Goal: Find specific page/section: Find specific page/section

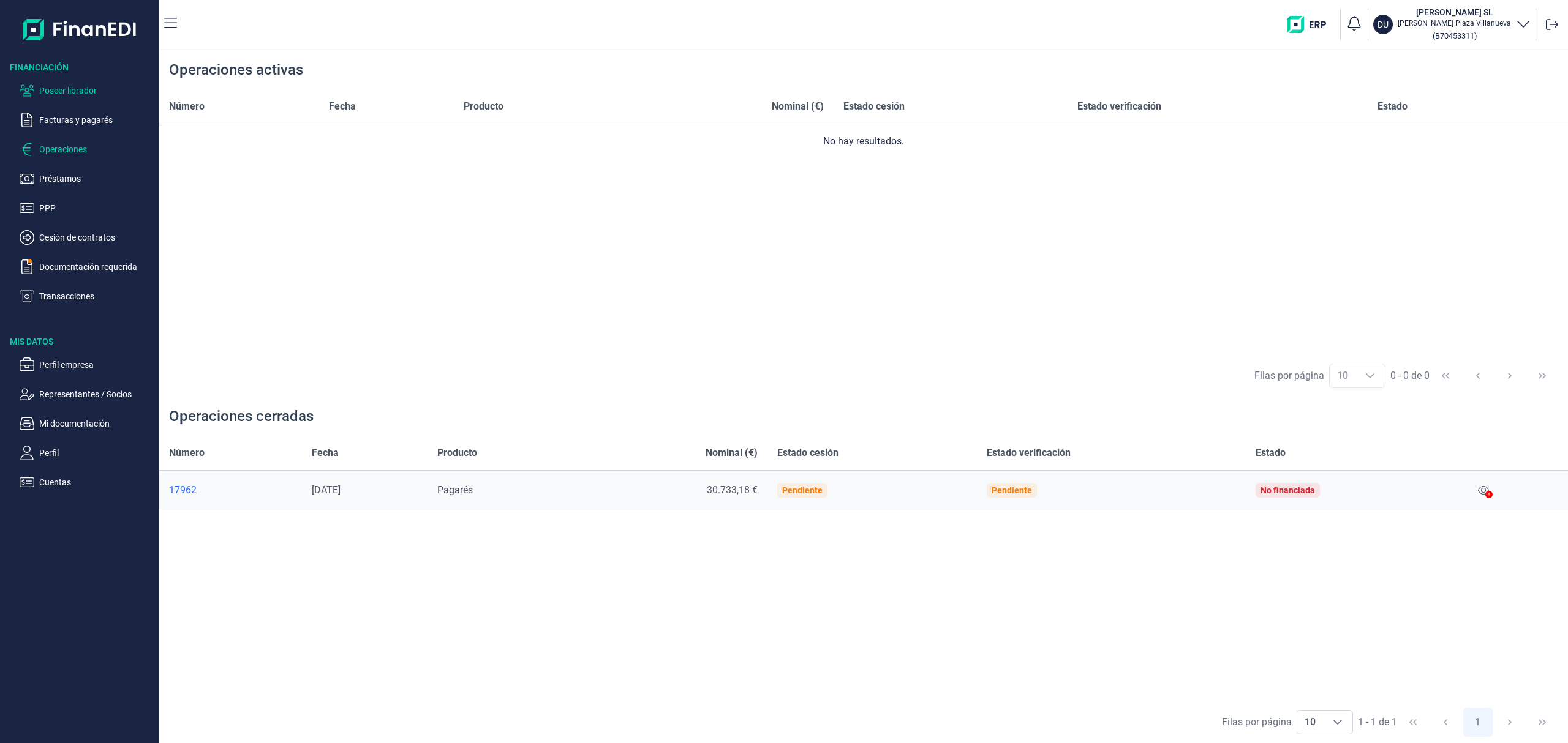
click at [89, 86] on p "Poseer librador" at bounding box center [96, 90] width 115 height 15
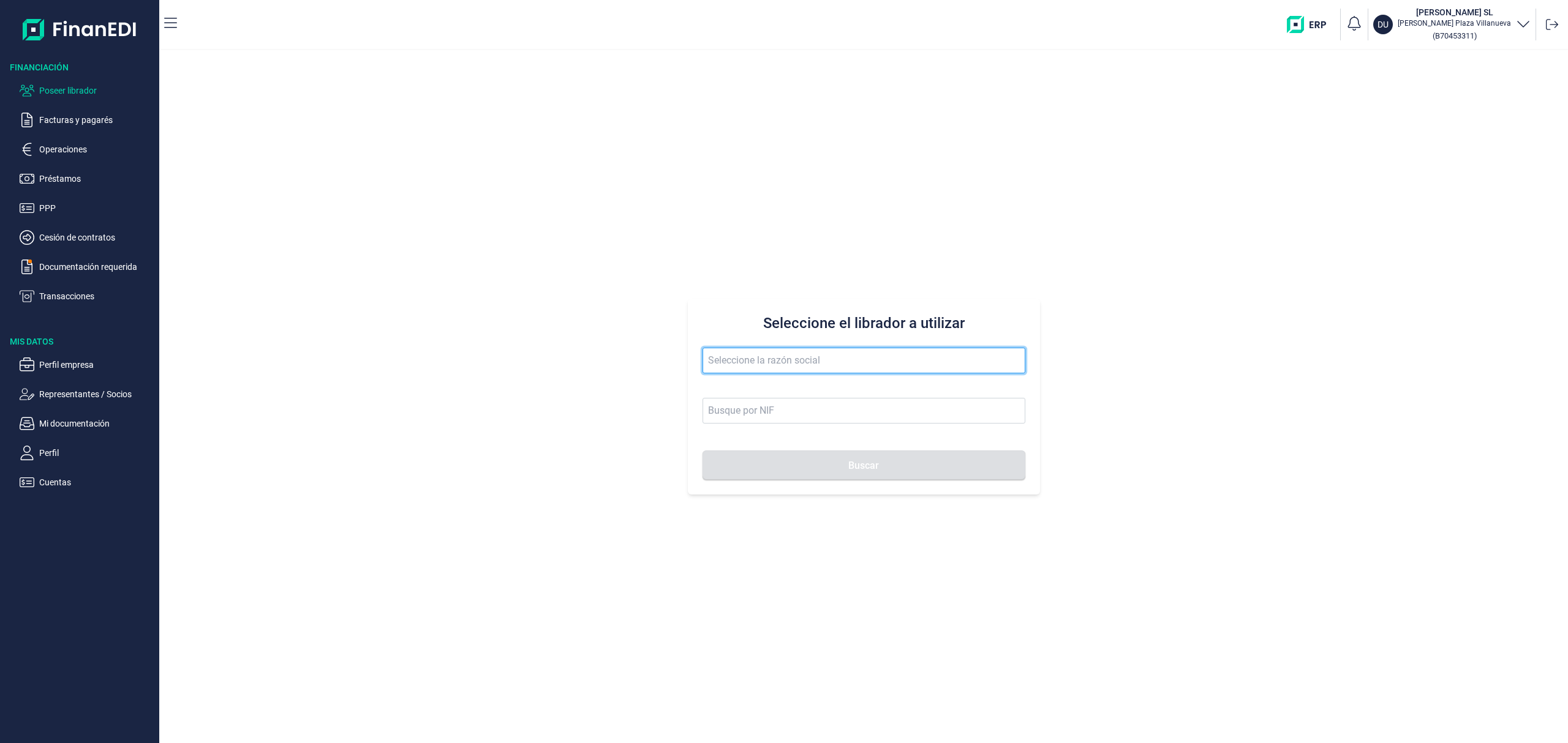
click at [740, 347] on input "text" at bounding box center [863, 360] width 323 height 26
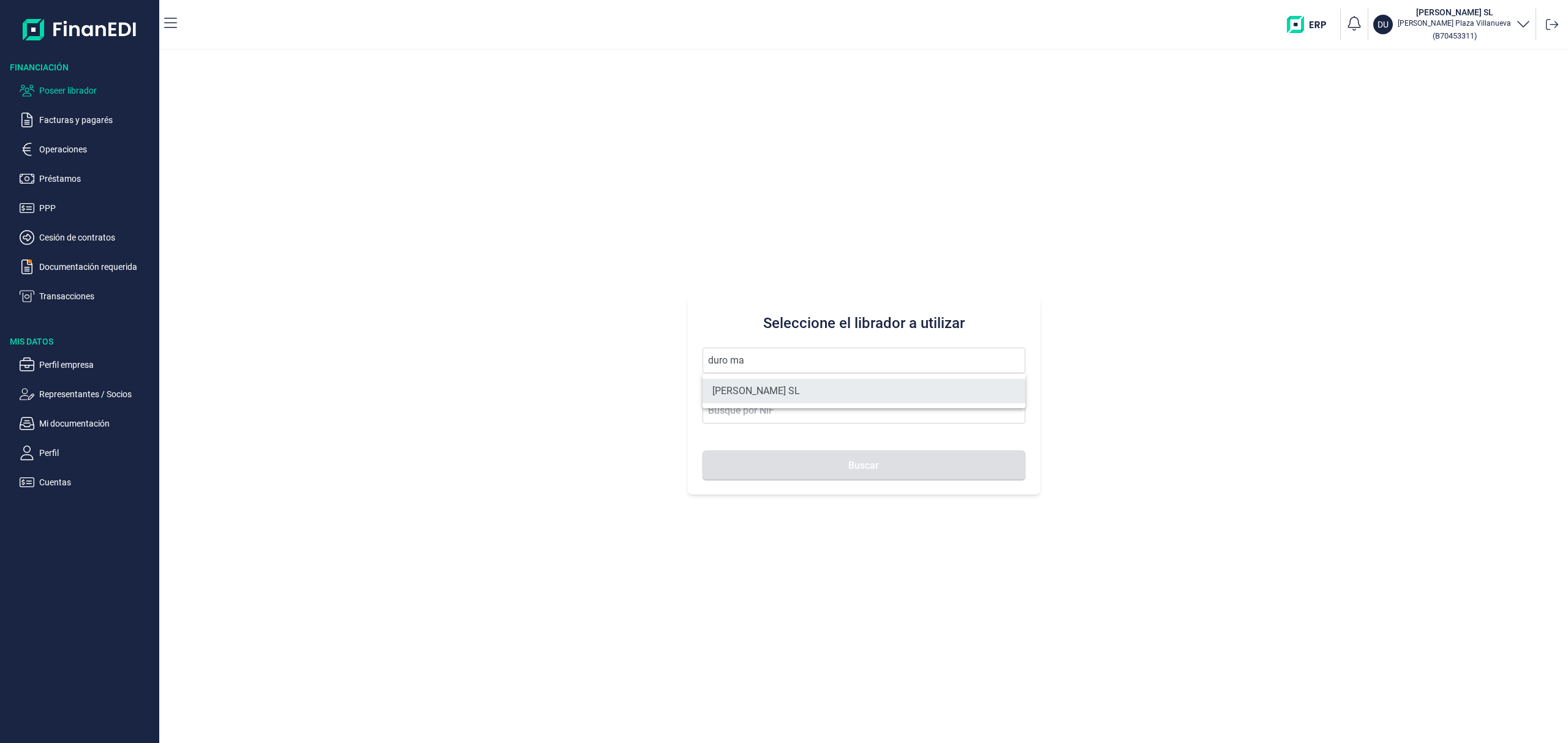
drag, startPoint x: 759, startPoint y: 386, endPoint x: 765, endPoint y: 390, distance: 7.2
click at [759, 385] on li "[PERSON_NAME] SL" at bounding box center [863, 391] width 323 height 24
type input "[PERSON_NAME] SL"
type input "B70453311"
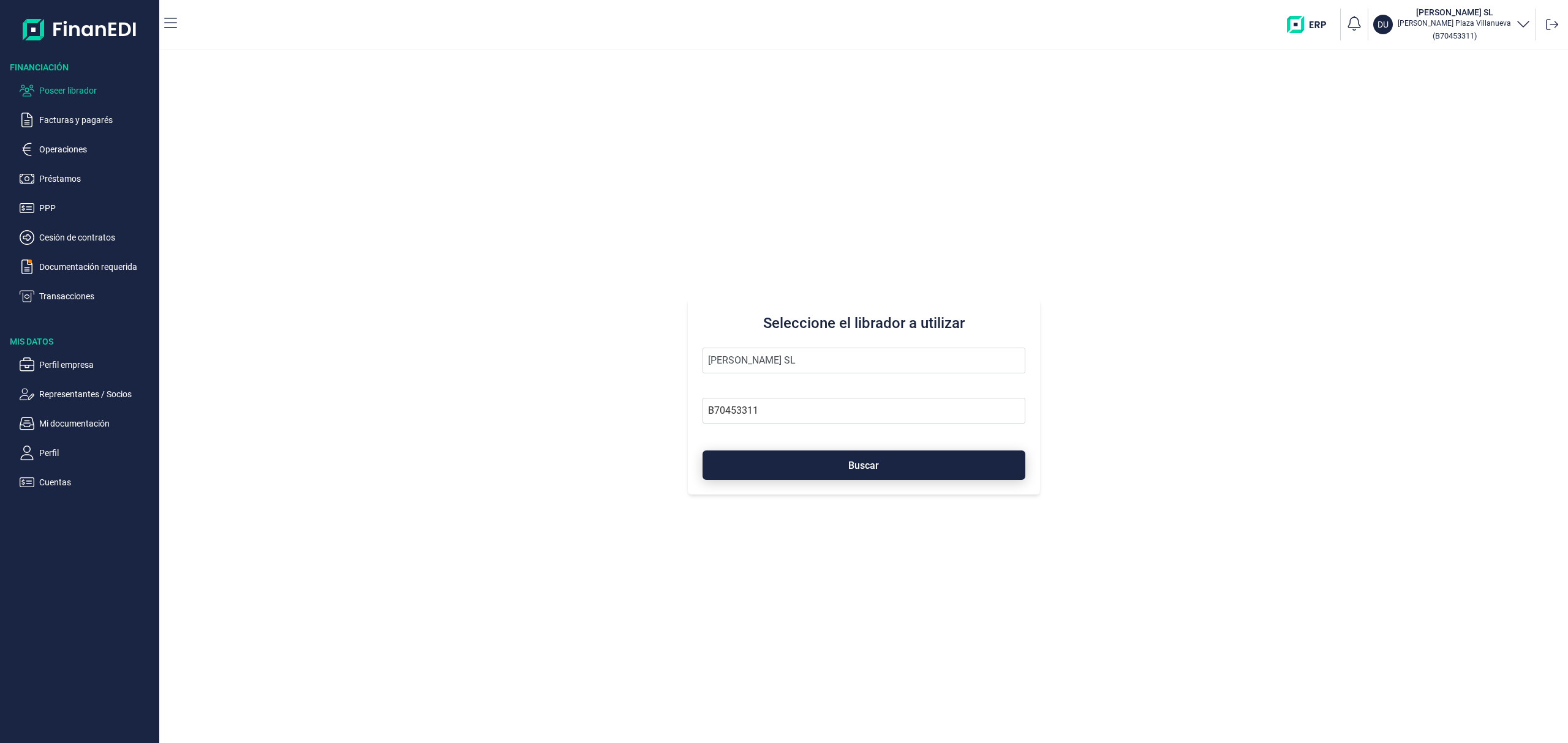
click at [809, 466] on button "Buscar" at bounding box center [863, 465] width 323 height 30
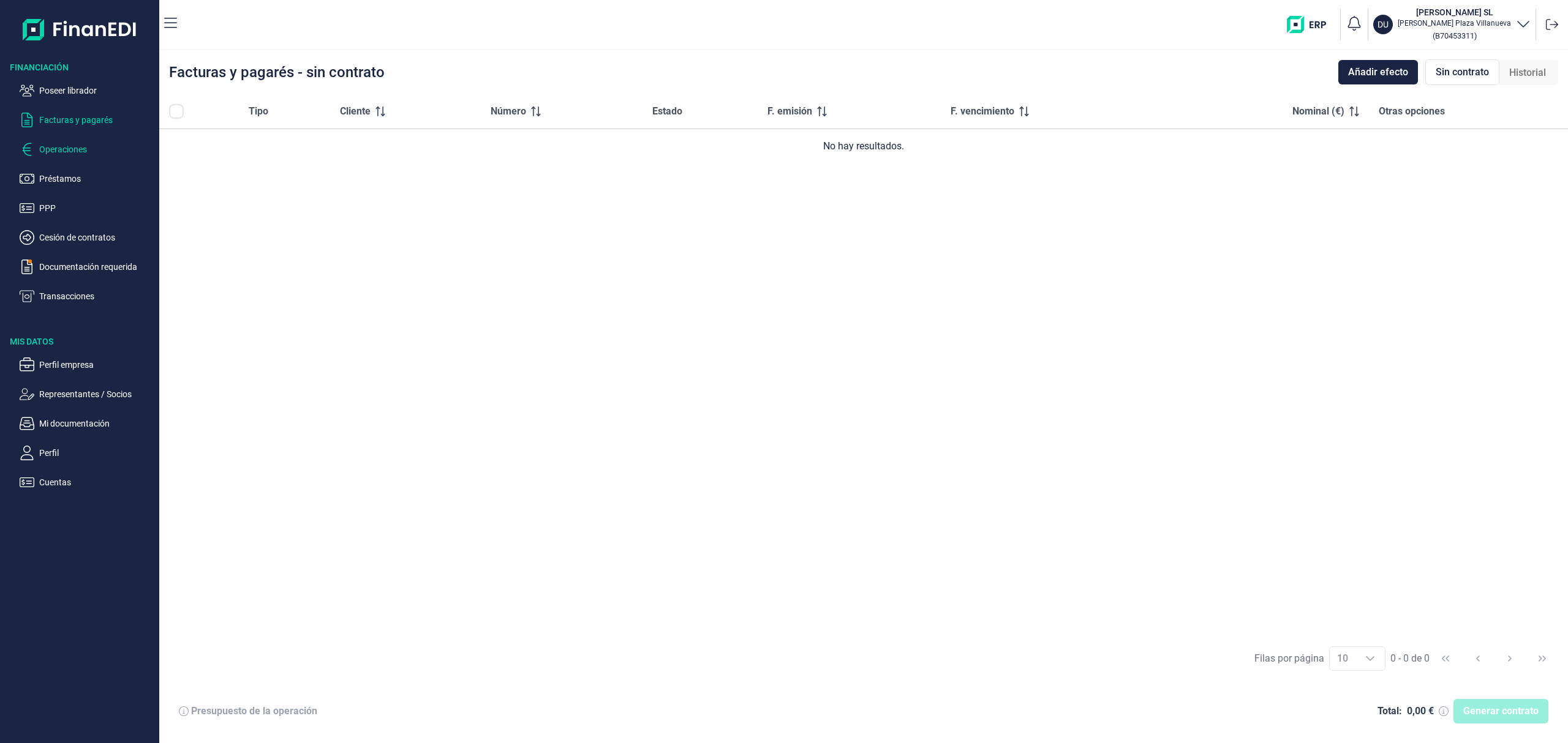
click at [63, 142] on p "Operaciones" at bounding box center [96, 149] width 115 height 15
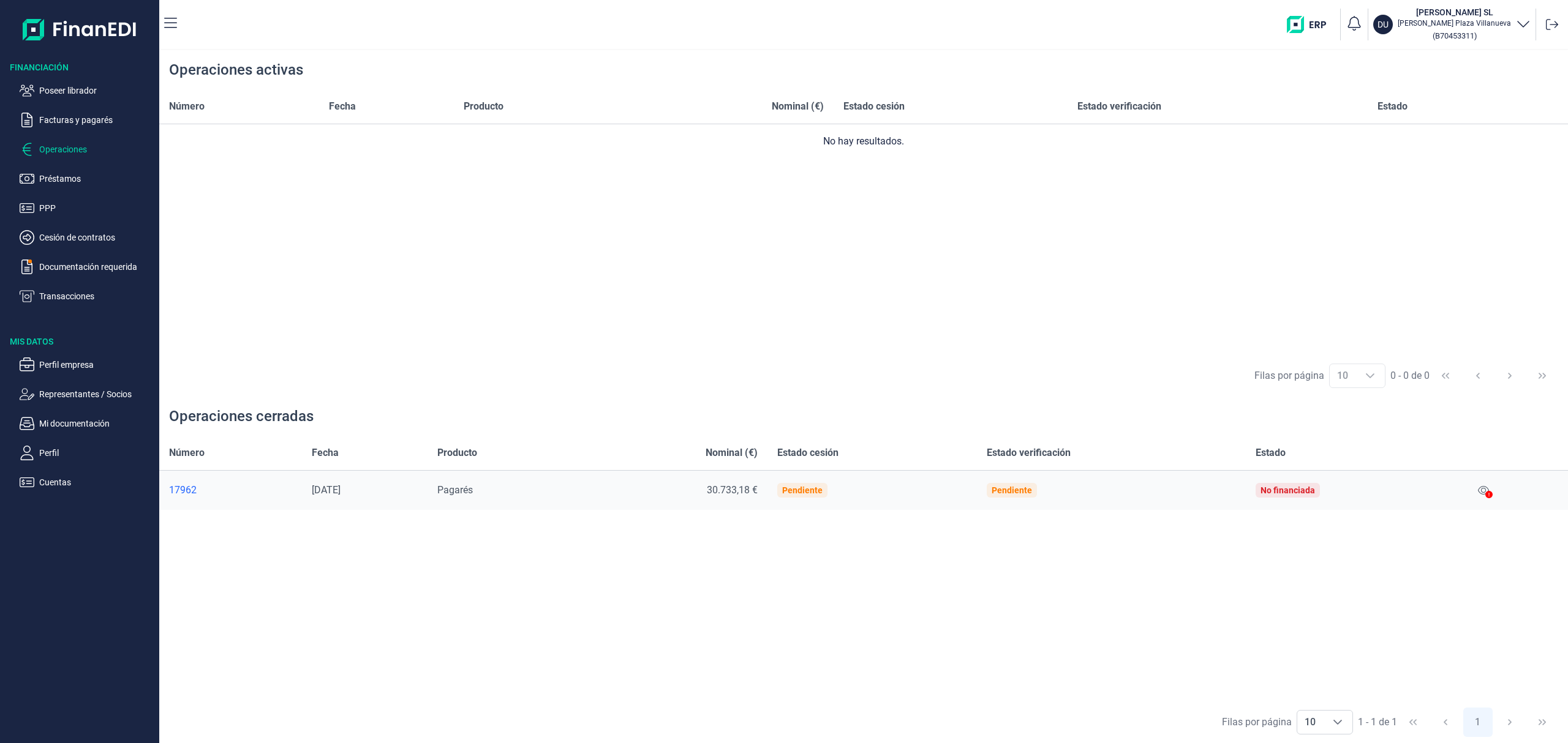
click at [1486, 491] on icon at bounding box center [1484, 490] width 11 height 9
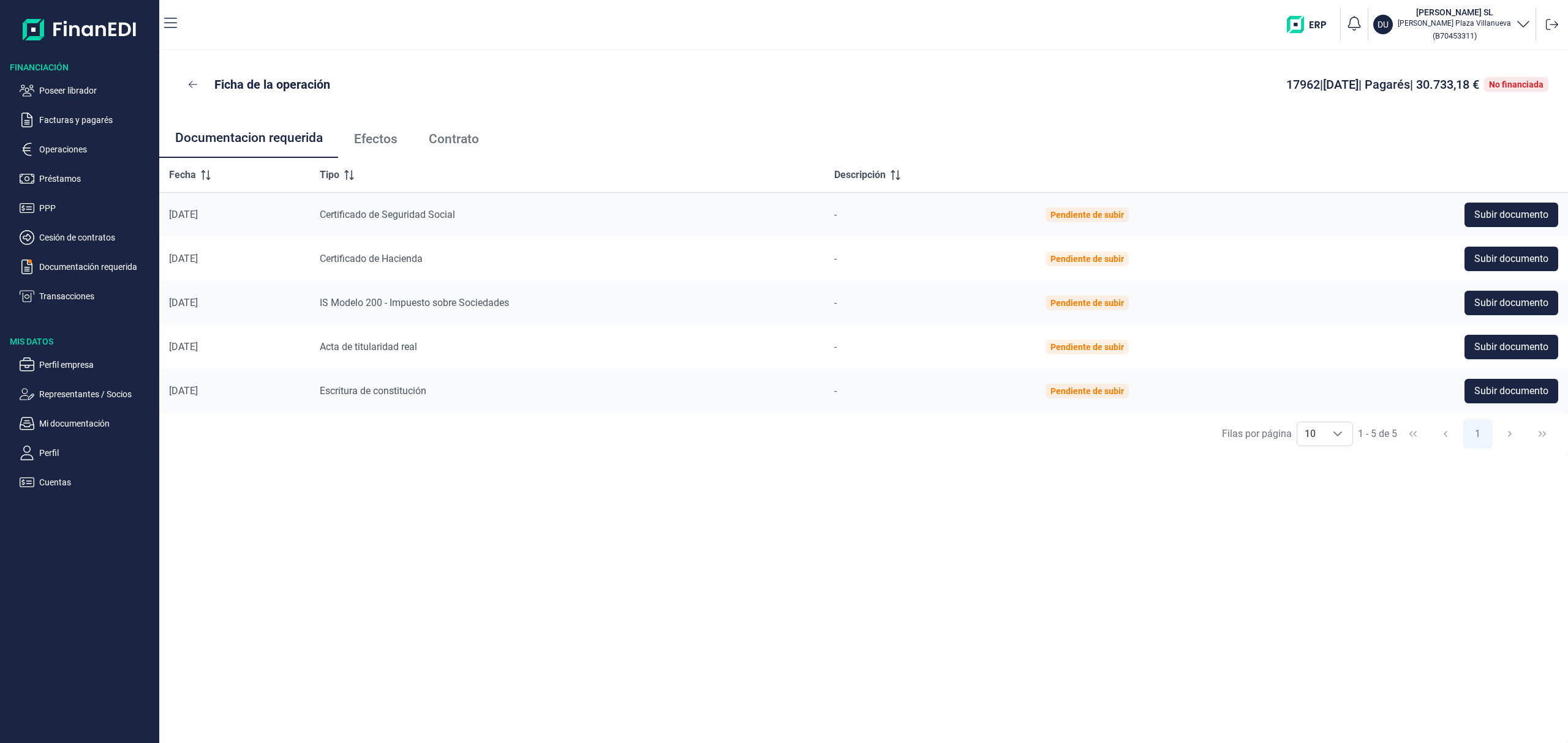
click at [368, 140] on span "Efectos" at bounding box center [376, 138] width 44 height 13
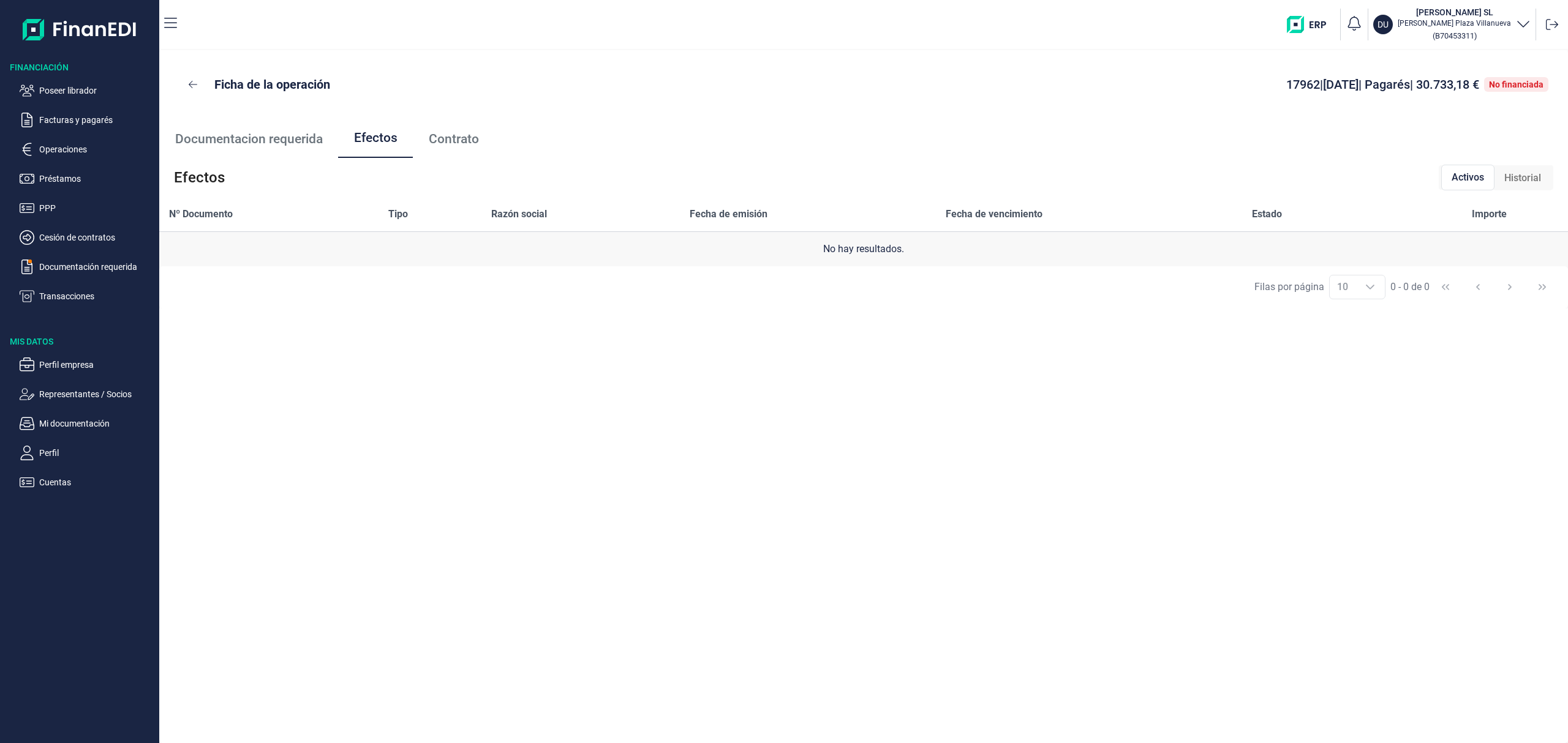
click at [1507, 169] on div "Historial" at bounding box center [1522, 178] width 56 height 24
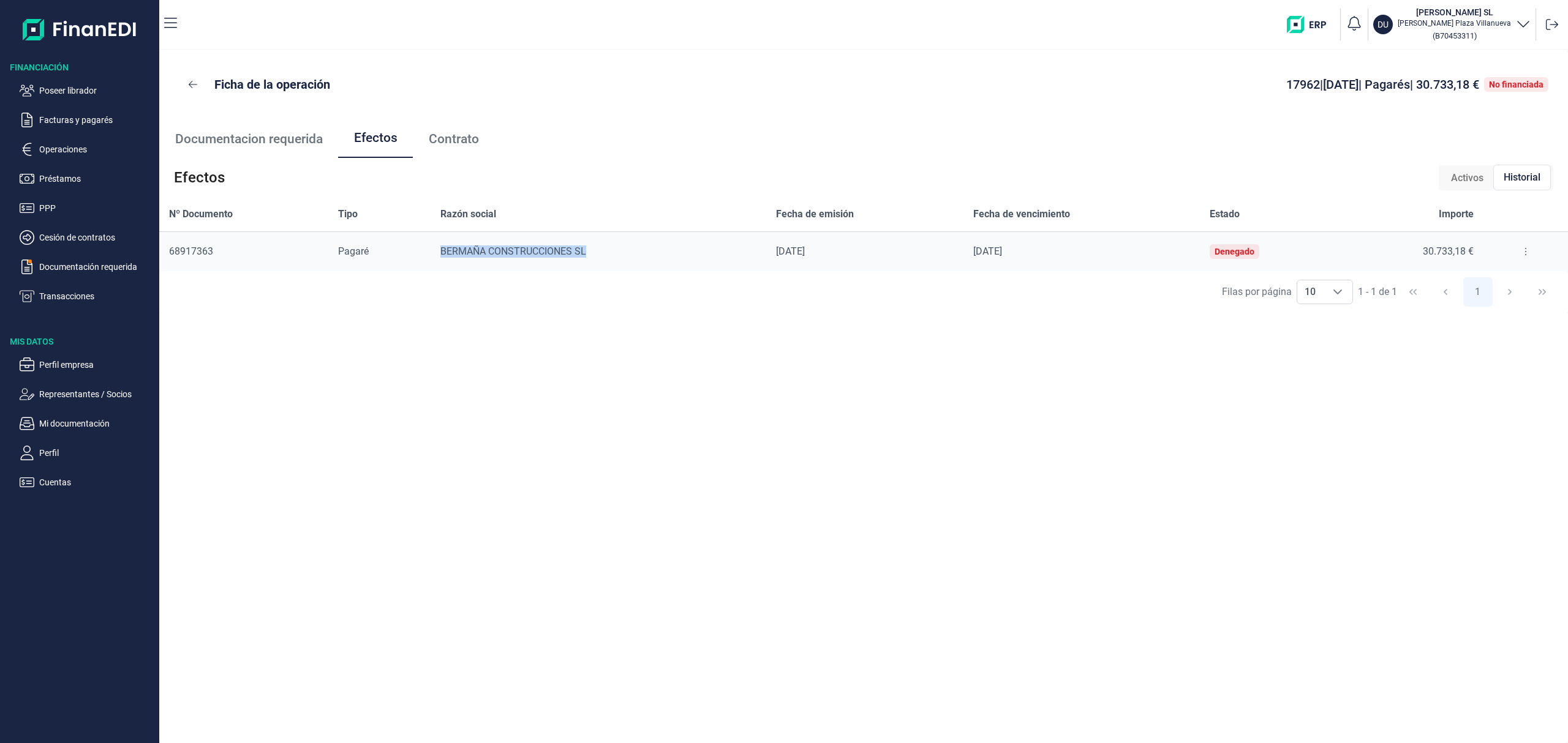
drag, startPoint x: 598, startPoint y: 253, endPoint x: 437, endPoint y: 245, distance: 161.2
click at [437, 245] on td "BERMAÑA CONSTRUCCIONES SL" at bounding box center [598, 252] width 336 height 40
click at [75, 91] on p "Poseer librador" at bounding box center [96, 90] width 115 height 15
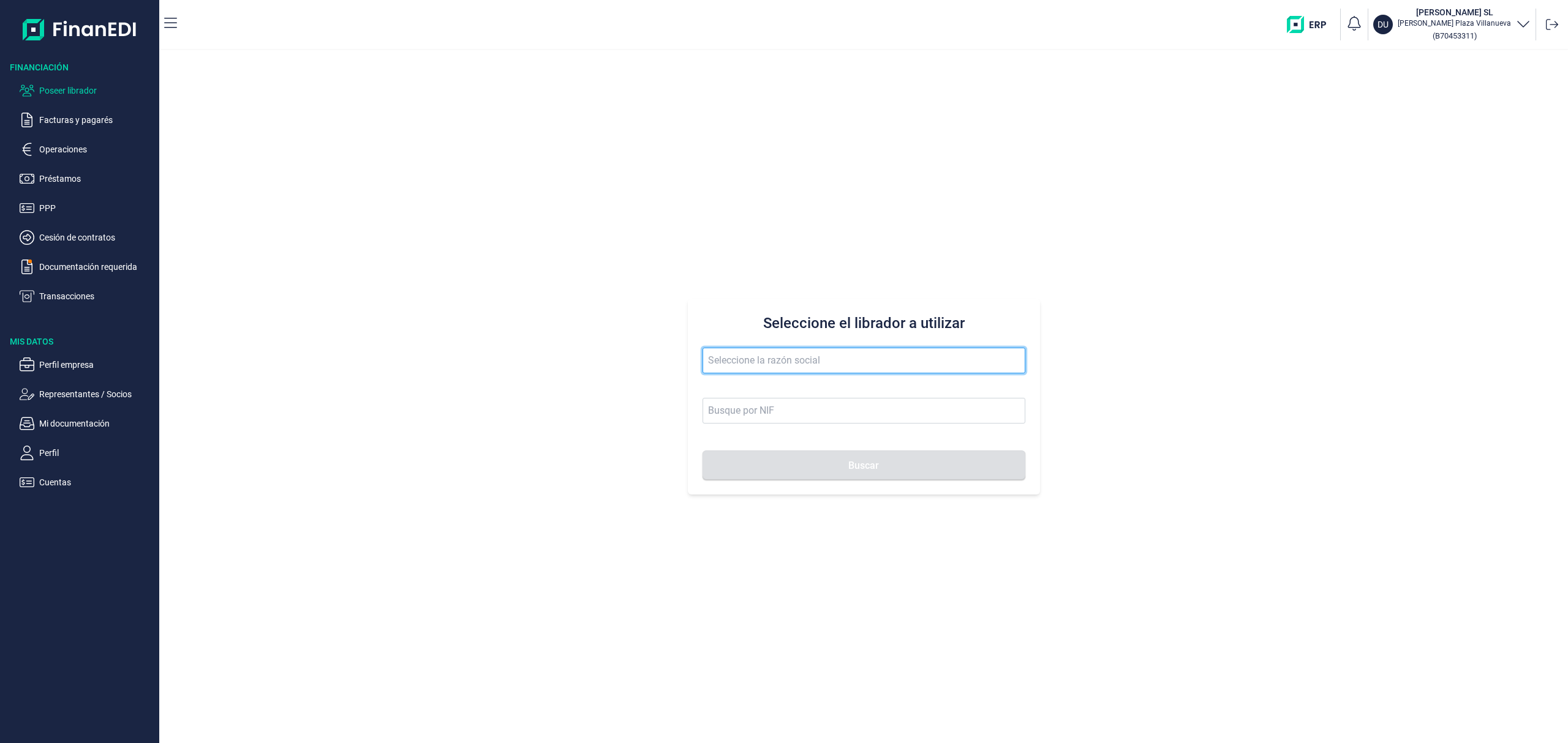
click at [729, 361] on input "text" at bounding box center [863, 360] width 323 height 26
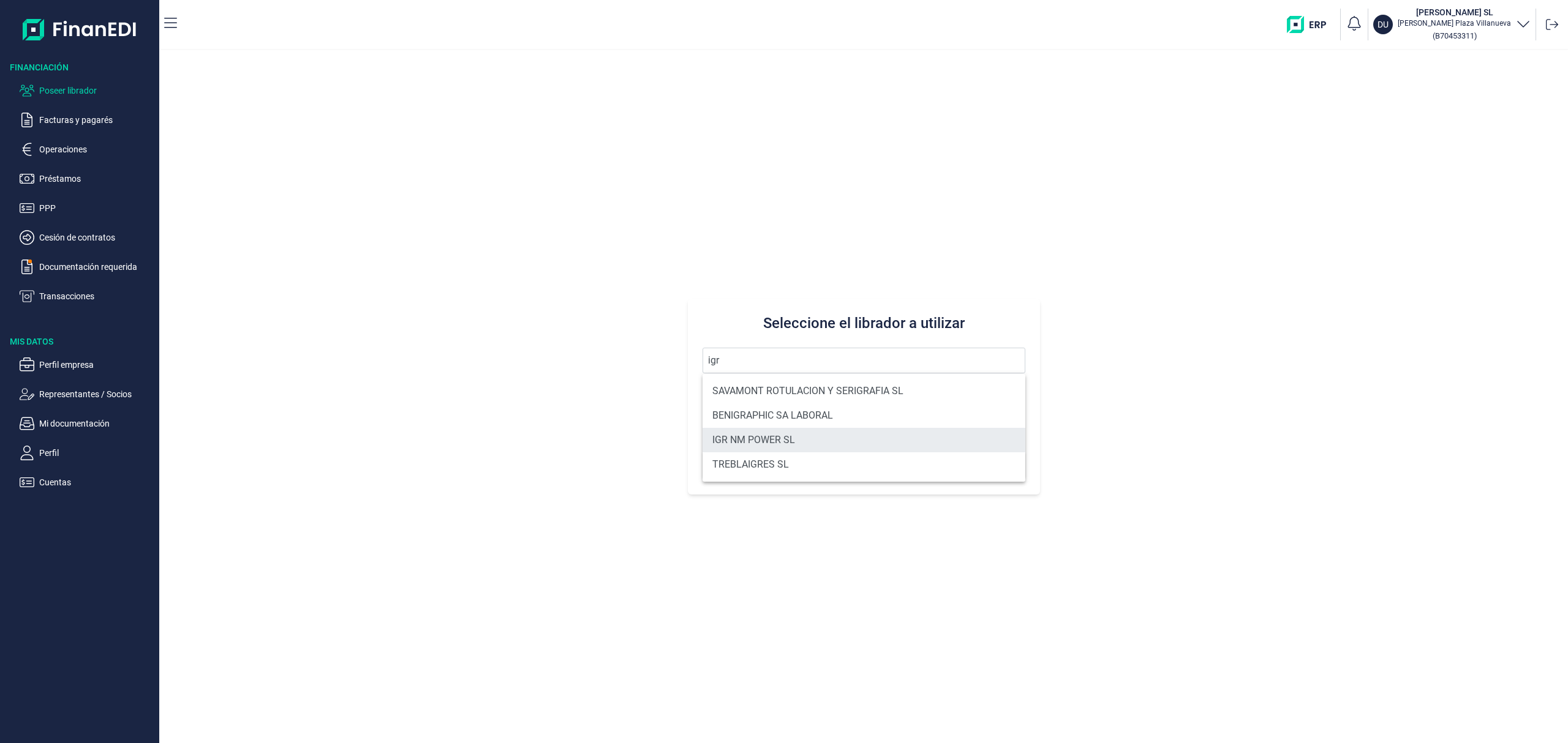
click at [736, 439] on li "IGR NM POWER SL" at bounding box center [863, 440] width 323 height 24
type input "IGR NM POWER SL"
type input "B40658668"
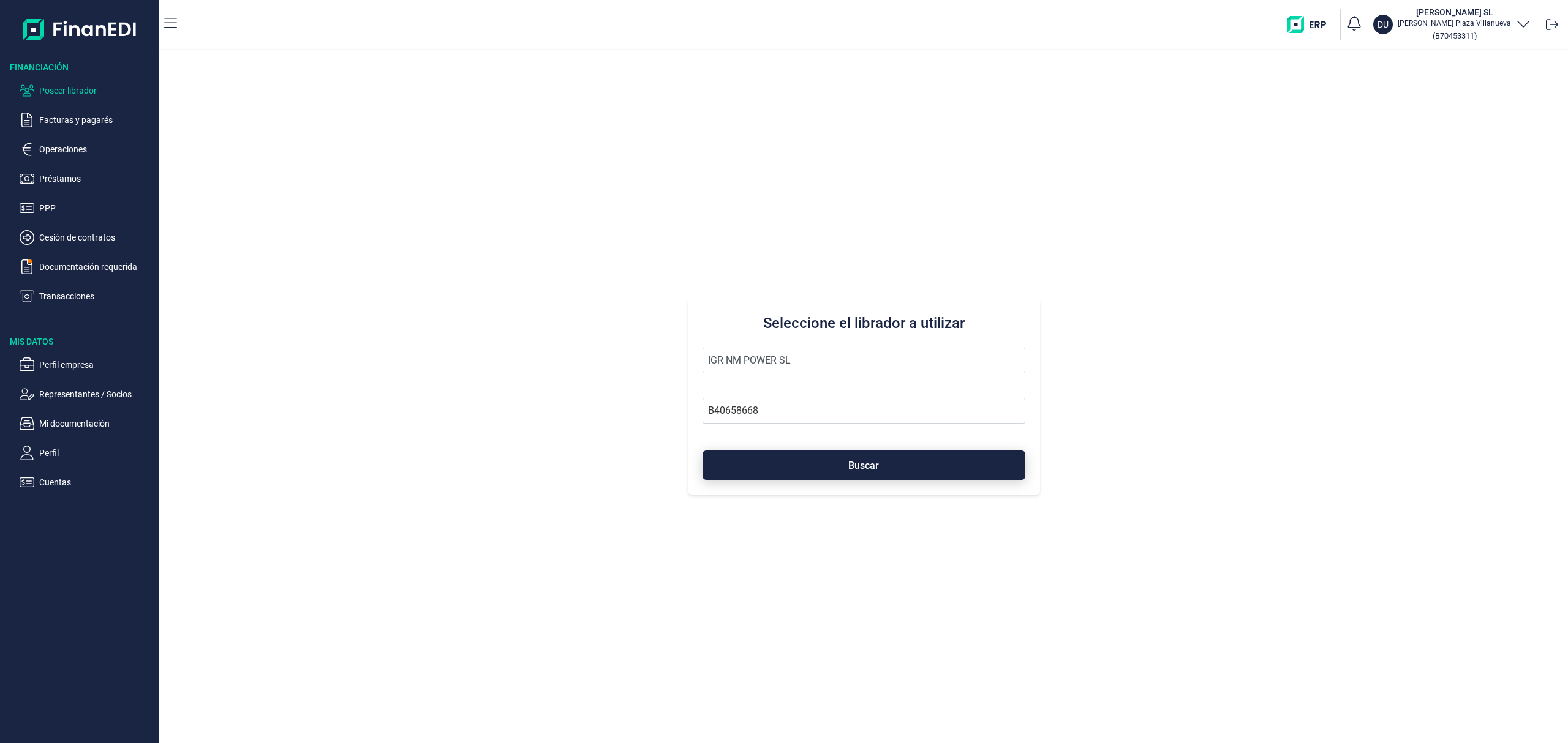
click at [793, 461] on button "Buscar" at bounding box center [863, 465] width 323 height 30
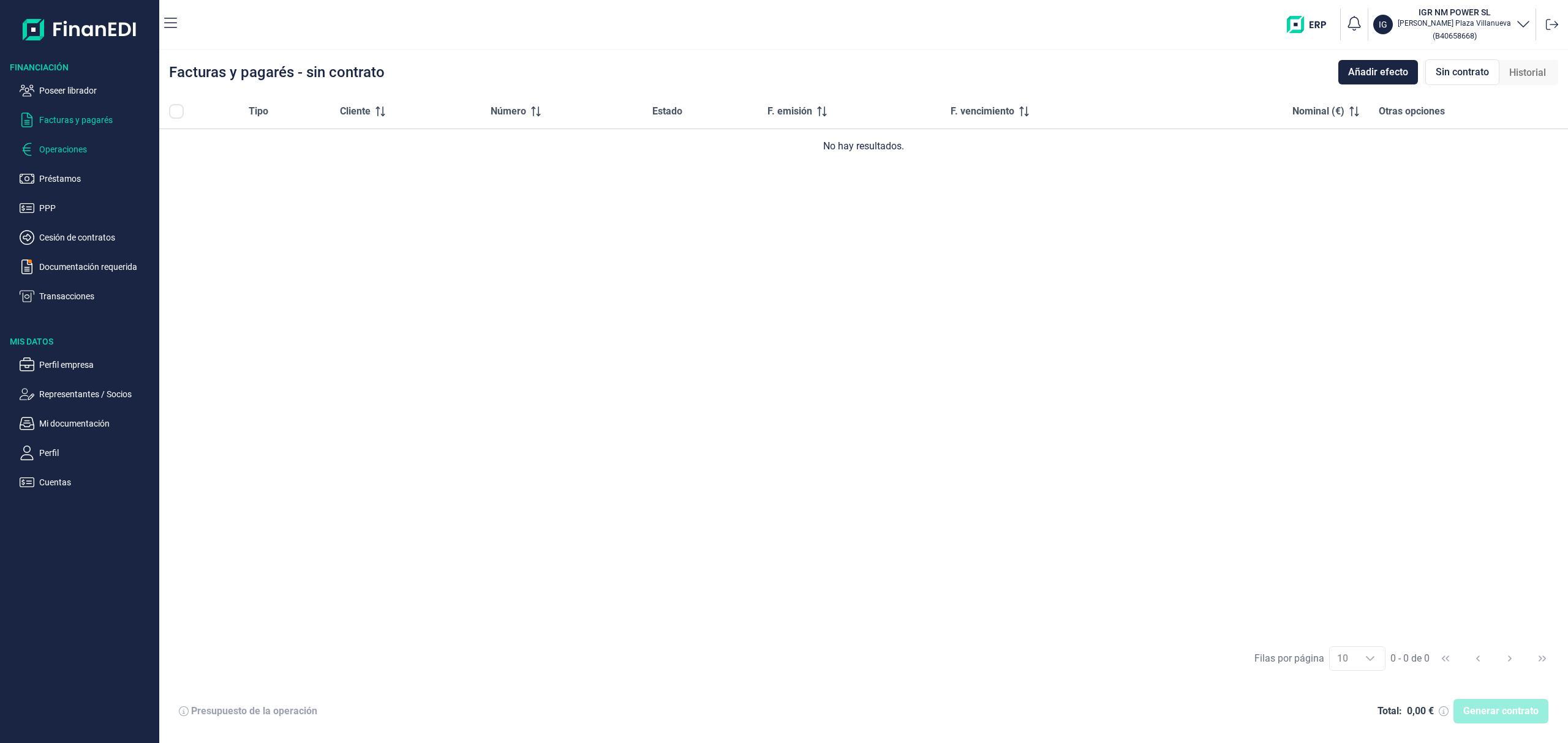
click at [65, 145] on p "Operaciones" at bounding box center [96, 149] width 115 height 15
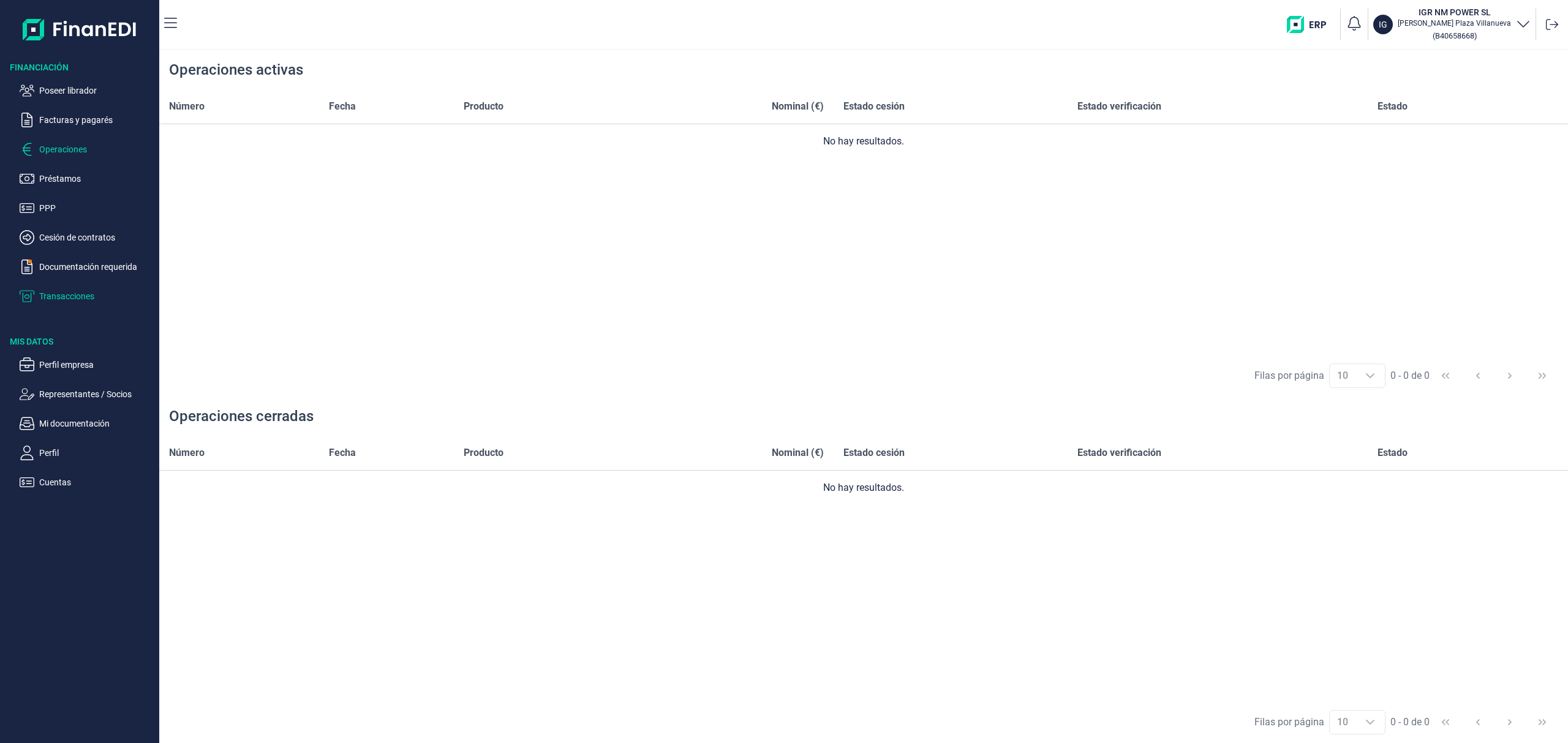
click at [57, 297] on p "Transacciones" at bounding box center [96, 296] width 115 height 15
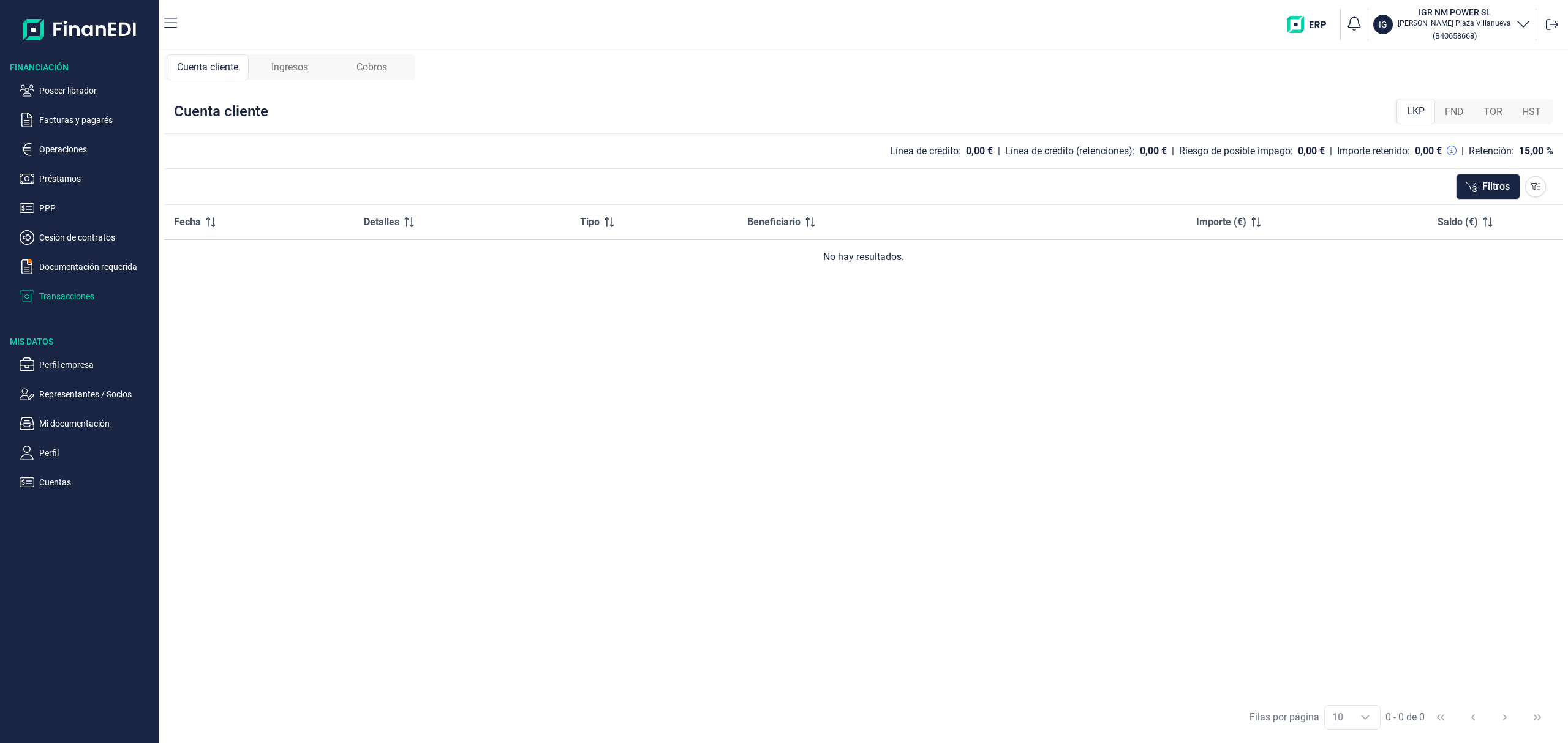
click at [284, 57] on div "Ingresos" at bounding box center [290, 67] width 82 height 26
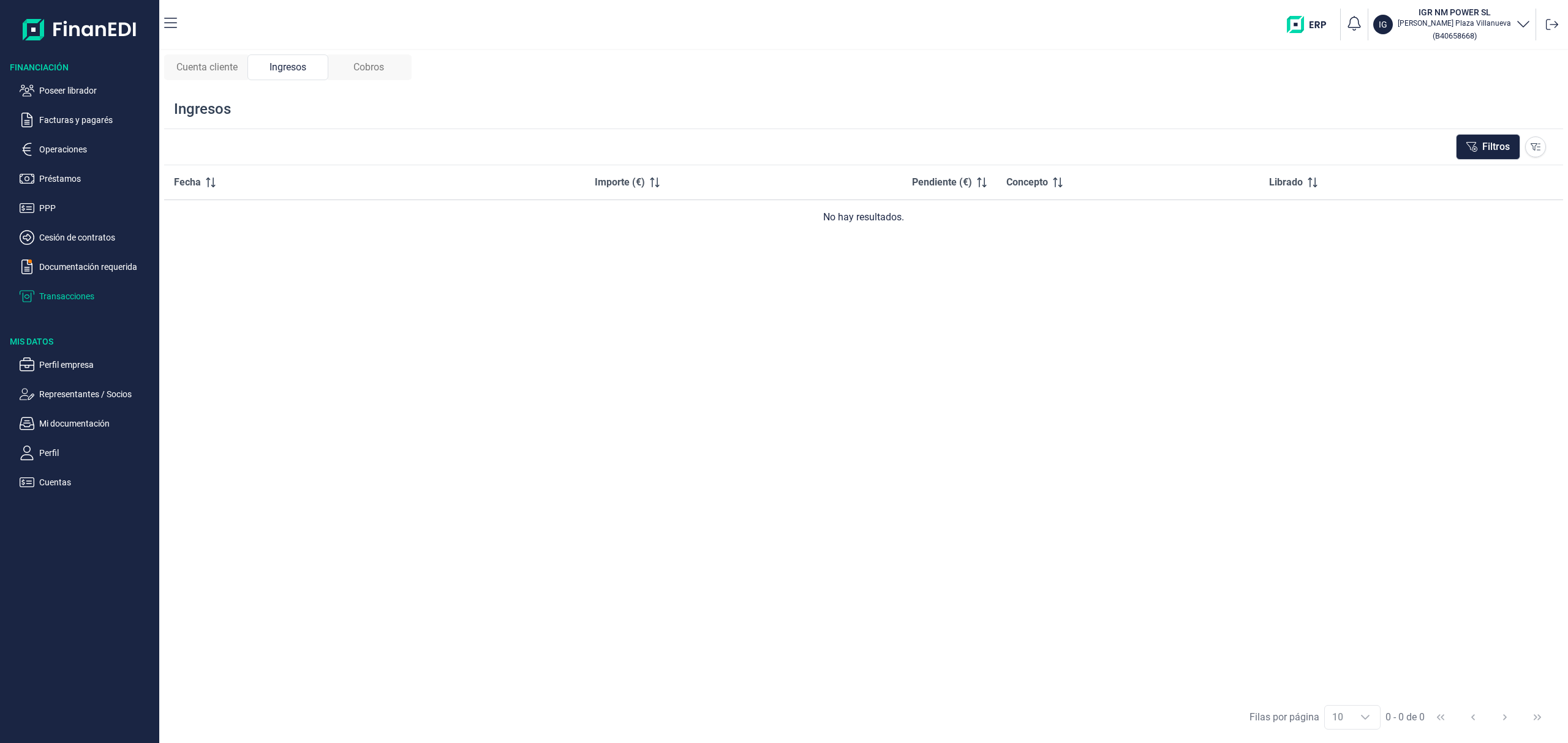
click at [382, 65] on span "Cobros" at bounding box center [369, 67] width 30 height 15
click at [195, 67] on span "Cuenta cliente" at bounding box center [206, 67] width 61 height 15
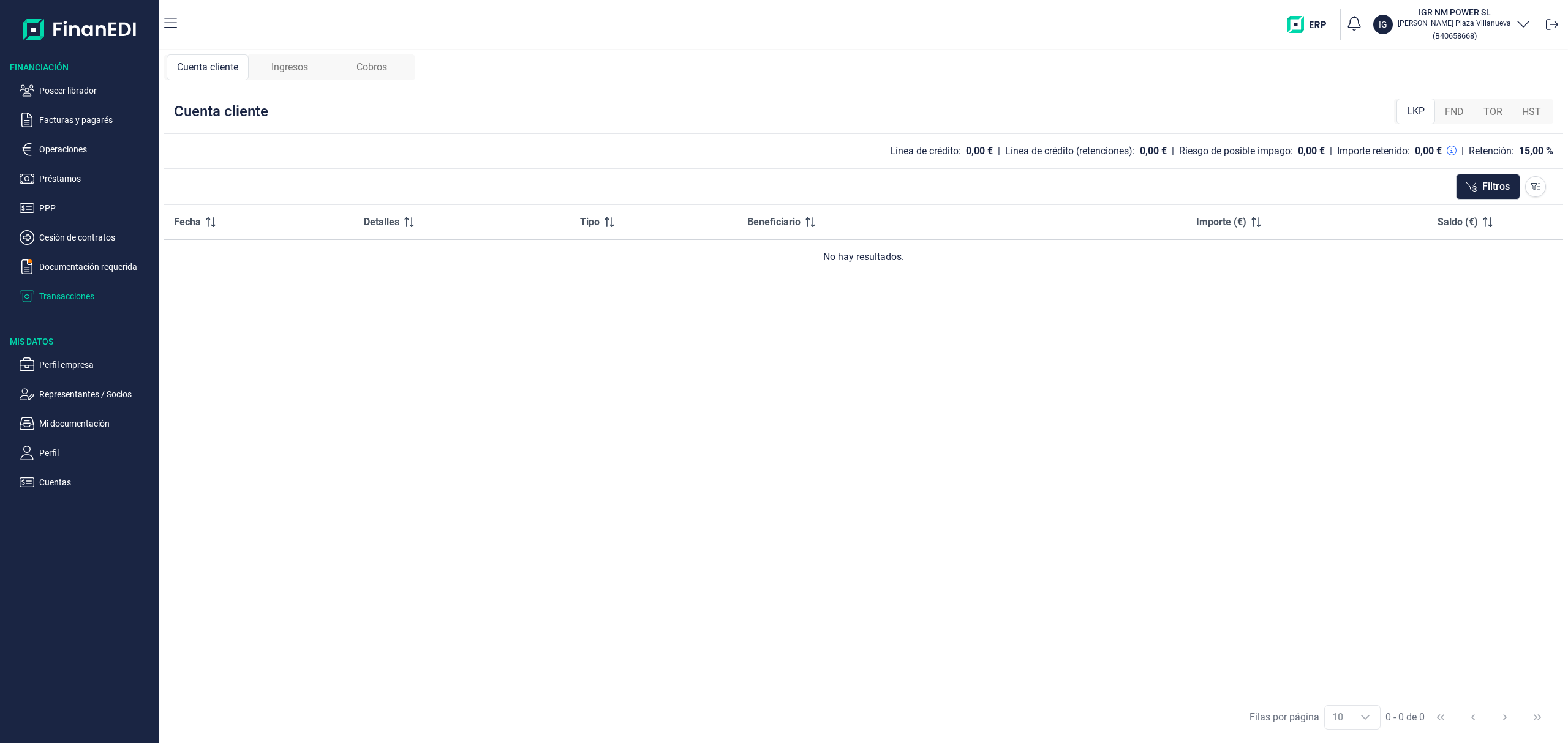
click at [1453, 111] on span "FND" at bounding box center [1454, 112] width 19 height 15
click at [1495, 108] on span "TOR" at bounding box center [1493, 112] width 19 height 15
click at [1538, 117] on span "HST" at bounding box center [1531, 112] width 19 height 15
